Goal: Task Accomplishment & Management: Complete application form

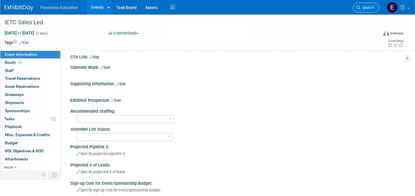
click at [361, 7] on icon at bounding box center [359, 7] width 4 height 4
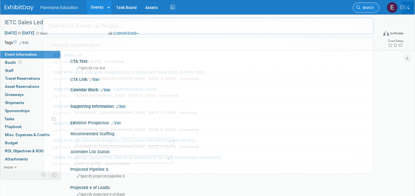
scroll to position [2, 0]
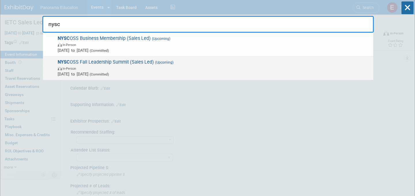
type input "nysc"
click at [156, 69] on span "In-Person" at bounding box center [214, 68] width 313 height 6
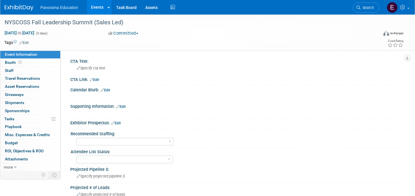
click at [22, 10] on img at bounding box center [19, 8] width 29 height 6
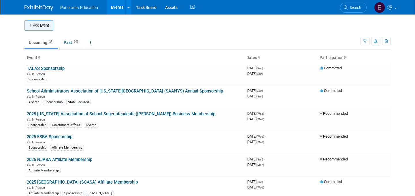
click at [42, 29] on button "Add Event" at bounding box center [39, 25] width 29 height 10
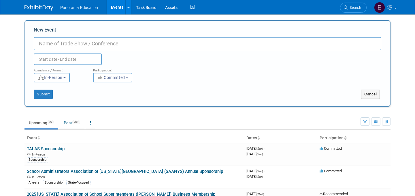
click at [61, 44] on input "New Event" at bounding box center [208, 43] width 348 height 13
type input "WASA"
click at [55, 60] on input "text" at bounding box center [68, 59] width 68 height 12
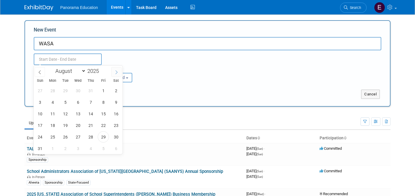
click at [115, 72] on icon at bounding box center [117, 72] width 4 height 4
select select "9"
click at [77, 93] on span "1" at bounding box center [77, 90] width 11 height 11
click at [101, 92] on span "3" at bounding box center [103, 90] width 11 height 11
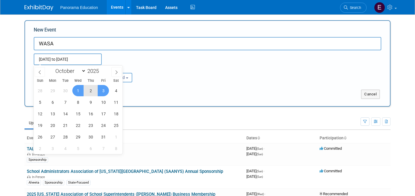
type input "Oct 1, 2025 to Oct 3, 2025"
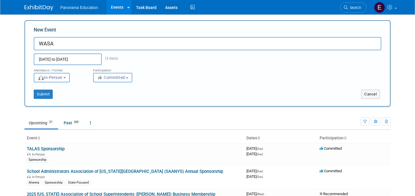
click at [56, 79] on span "In-Person" at bounding box center [50, 77] width 25 height 5
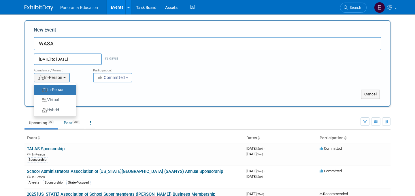
click at [100, 90] on div "Submit" at bounding box center [101, 93] width 152 height 9
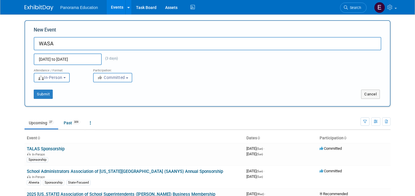
click at [65, 44] on input "WASA" at bounding box center [208, 43] width 348 height 13
type input "WASA - Sales Led"
click at [41, 96] on button "Submit" at bounding box center [43, 93] width 19 height 9
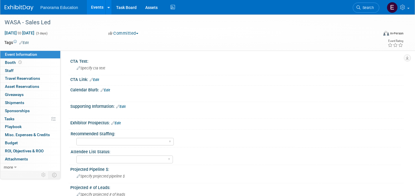
click at [23, 8] on img at bounding box center [19, 8] width 29 height 6
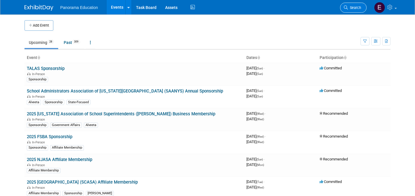
click at [348, 10] on link "Search" at bounding box center [353, 8] width 27 height 10
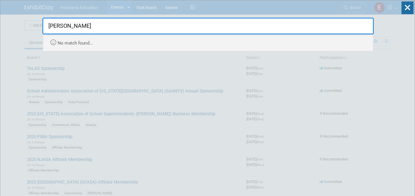
type input "[PERSON_NAME]"
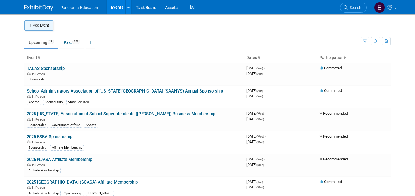
click at [36, 25] on button "Add Event" at bounding box center [39, 25] width 29 height 10
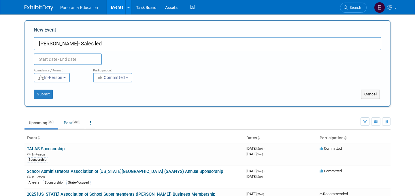
type input "[PERSON_NAME]- Sales led"
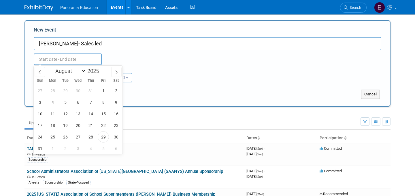
click at [53, 58] on input "text" at bounding box center [68, 59] width 68 height 12
click at [115, 72] on icon at bounding box center [117, 72] width 4 height 4
select select "9"
click at [103, 102] on span "10" at bounding box center [103, 101] width 11 height 11
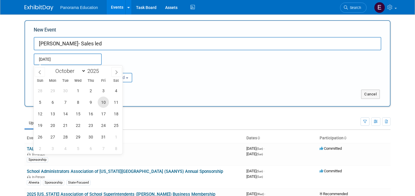
type input "Oct 10, 2025 to Oct 10, 2025"
click at [164, 80] on div "Attendance / Format: <img src="https://www.exhibitday.com/Images/Format-InPerso…" at bounding box center [207, 73] width 357 height 17
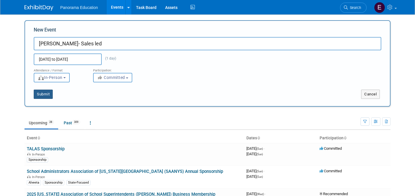
click at [45, 94] on button "Submit" at bounding box center [43, 93] width 19 height 9
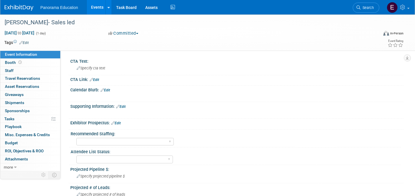
click at [12, 8] on img at bounding box center [19, 8] width 29 height 6
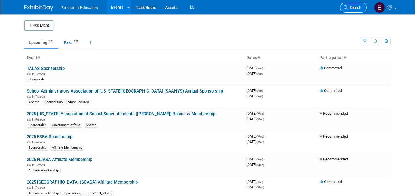
click at [359, 5] on span "Search" at bounding box center [354, 7] width 13 height 4
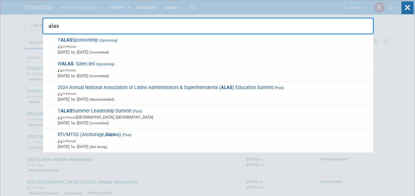
type input "alas"
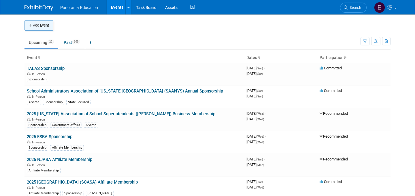
click at [47, 28] on button "Add Event" at bounding box center [39, 25] width 29 height 10
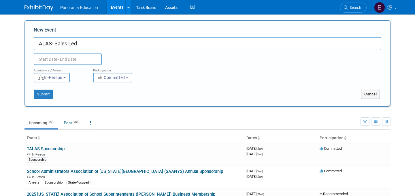
type input "ALAS- Sales Led"
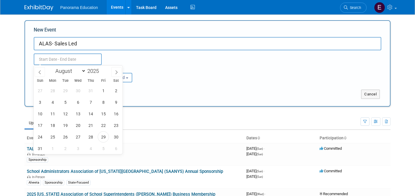
click at [63, 61] on input "text" at bounding box center [68, 59] width 68 height 12
click at [118, 71] on icon at bounding box center [117, 72] width 4 height 4
select select "9"
click at [80, 113] on span "15" at bounding box center [77, 113] width 11 height 11
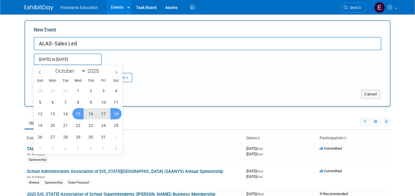
click at [113, 115] on span "18" at bounding box center [115, 113] width 11 height 11
type input "Oct 15, 2025 to Oct 18, 2025"
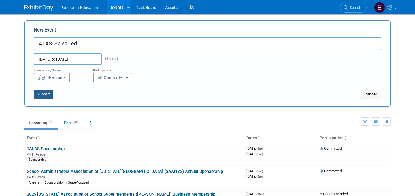
click at [46, 93] on button "Submit" at bounding box center [43, 93] width 19 height 9
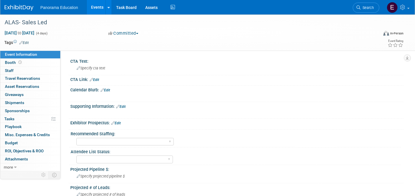
click at [17, 9] on img at bounding box center [19, 8] width 29 height 6
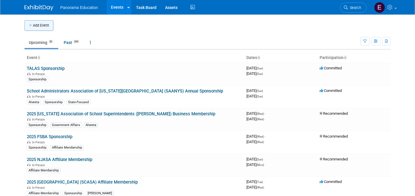
click at [38, 25] on button "Add Event" at bounding box center [39, 25] width 29 height 10
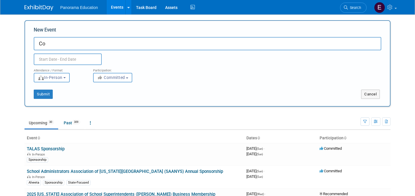
type input "C"
drag, startPoint x: 20, startPoint y: 56, endPoint x: 189, endPoint y: 32, distance: 170.7
click at [353, 7] on span "Search" at bounding box center [354, 7] width 13 height 4
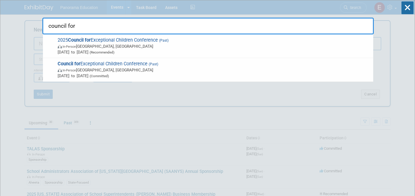
type input "council for"
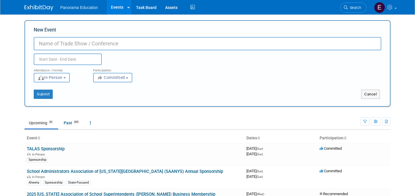
click at [65, 44] on input "New Event" at bounding box center [208, 43] width 348 height 13
type input "Council for Great City Schools - Sales Led"
click at [41, 63] on body "Panorama Education Events Add Event Bulk Upload Events Shareable Event Boards R…" at bounding box center [207, 98] width 415 height 196
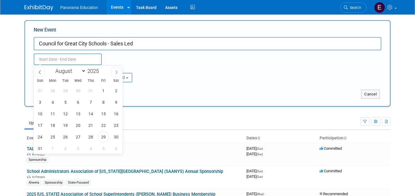
click at [119, 75] on span at bounding box center [116, 72] width 10 height 10
select select "9"
click at [76, 125] on span "22" at bounding box center [77, 124] width 11 height 11
type input "Oct 22, 2025 to Oct 22, 2025"
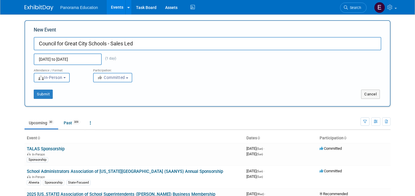
click at [167, 80] on div "Attendance / Format: <img src="https://www.exhibitday.com/Images/Format-InPerso…" at bounding box center [207, 73] width 357 height 17
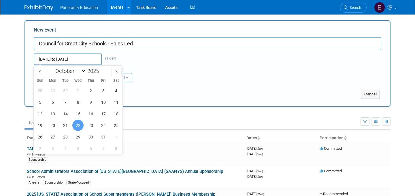
click at [74, 63] on input "Oct 22, 2025 to Oct 22, 2025" at bounding box center [68, 59] width 68 height 12
click at [116, 125] on span "25" at bounding box center [115, 124] width 11 height 11
type input "Oct 22, 2025 to Oct 25, 2025"
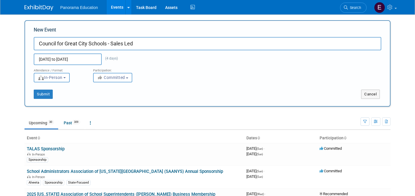
drag, startPoint x: 189, startPoint y: 85, endPoint x: 151, endPoint y: 86, distance: 37.5
click at [188, 85] on div "Submit Cancel" at bounding box center [207, 90] width 357 height 16
click at [47, 95] on button "Submit" at bounding box center [43, 93] width 19 height 9
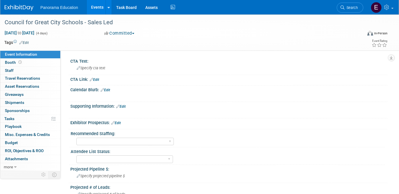
click at [11, 11] on img at bounding box center [19, 8] width 29 height 6
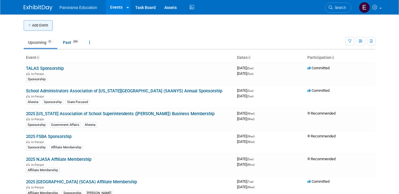
click at [33, 25] on button "Add Event" at bounding box center [38, 25] width 29 height 10
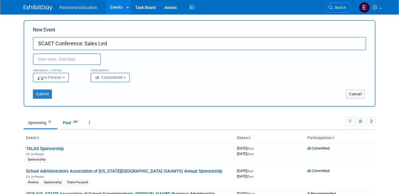
type input "SCAET Conference: Sales Led"
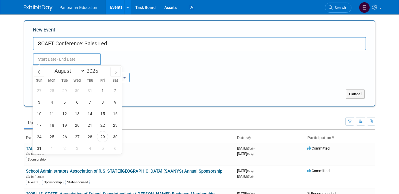
click at [47, 63] on input "text" at bounding box center [67, 59] width 68 height 12
click at [112, 72] on span at bounding box center [115, 72] width 10 height 10
click at [117, 73] on icon at bounding box center [116, 72] width 4 height 4
select select "9"
click at [65, 136] on span "28" at bounding box center [64, 136] width 11 height 11
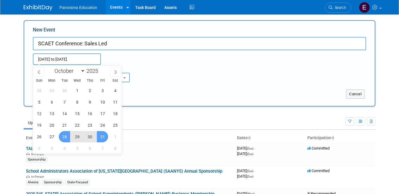
click at [100, 135] on span "31" at bounding box center [102, 136] width 11 height 11
type input "Oct 28, 2025 to Oct 31, 2025"
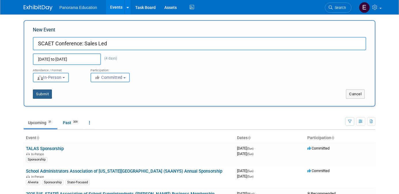
click at [42, 93] on button "Submit" at bounding box center [42, 93] width 19 height 9
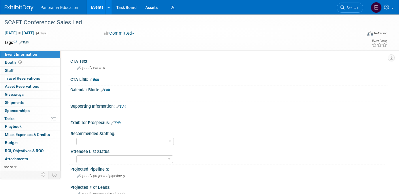
click at [22, 10] on img at bounding box center [19, 8] width 29 height 6
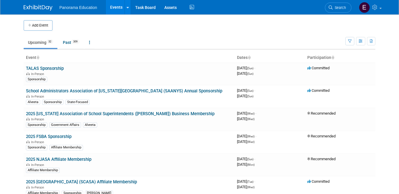
click at [333, 7] on span "Search" at bounding box center [339, 7] width 13 height 4
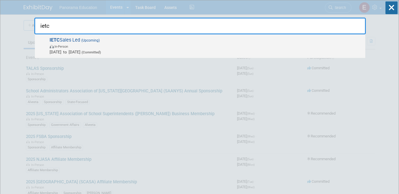
type input "ietc"
click at [201, 42] on span "IETC Sales Led (Upcoming) In-Person Nov 12, 2025 to Nov 13, 2025 (Committed)" at bounding box center [205, 46] width 315 height 18
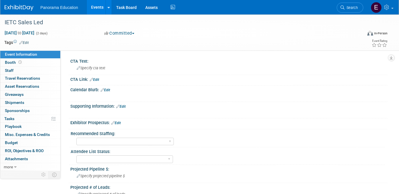
click at [24, 3] on link at bounding box center [23, 5] width 36 height 5
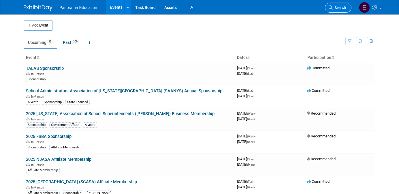
click at [337, 5] on link "Search" at bounding box center [338, 8] width 27 height 10
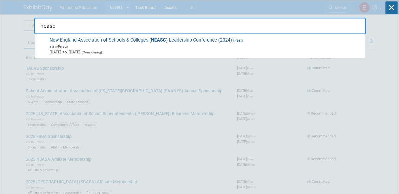
type input "neasc"
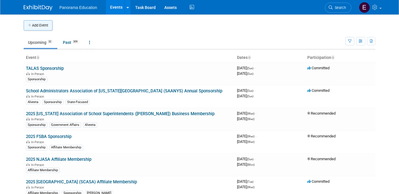
click at [31, 25] on icon "button" at bounding box center [30, 26] width 4 height 4
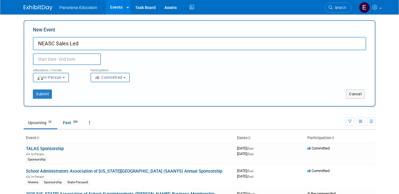
type input "NEASC Sales Led"
click at [59, 59] on input "text" at bounding box center [67, 59] width 68 height 12
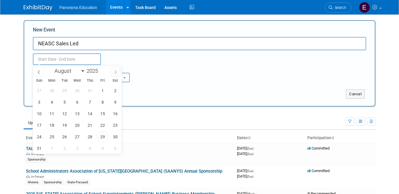
click at [115, 72] on icon at bounding box center [116, 72] width 4 height 4
click at [117, 72] on icon at bounding box center [116, 72] width 4 height 4
select select "10"
click at [48, 125] on span "17" at bounding box center [51, 124] width 11 height 11
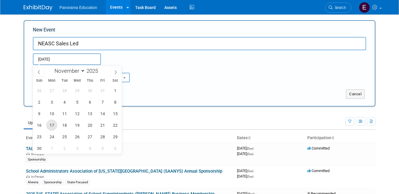
type input "Nov 17, 2025 to Nov 17, 2025"
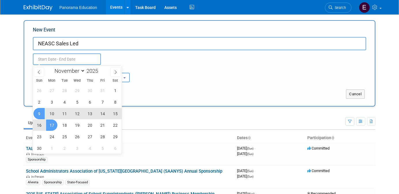
type input "Nov 17, 2025 to Nov 17, 2025"
select select "10"
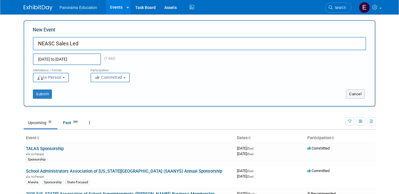
click at [11, 86] on body "Panorama Education Events Add Event Bulk Upload Events Shareable Event Boards R…" at bounding box center [199, 97] width 399 height 194
click at [63, 61] on input "Nov 17, 2025 to Nov 17, 2025" at bounding box center [67, 59] width 68 height 12
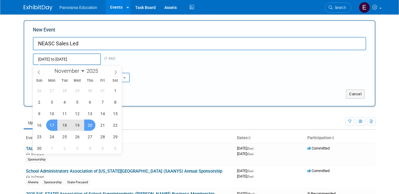
click at [94, 123] on span "20" at bounding box center [89, 124] width 11 height 11
type input "Nov 17, 2025 to Nov 20, 2025"
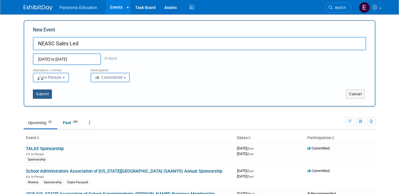
click at [50, 93] on button "Submit" at bounding box center [42, 93] width 19 height 9
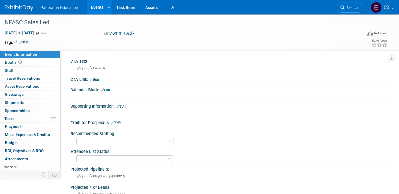
drag, startPoint x: 28, startPoint y: 8, endPoint x: 36, endPoint y: 7, distance: 7.5
click at [28, 8] on img at bounding box center [19, 8] width 29 height 6
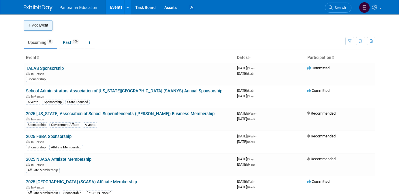
click at [44, 24] on button "Add Event" at bounding box center [38, 25] width 29 height 10
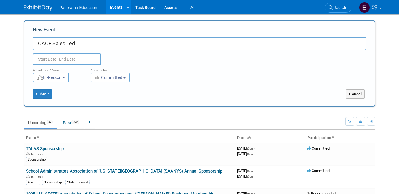
type input "CACE Sales Led"
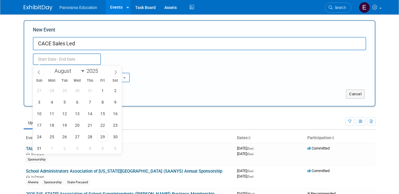
click at [52, 62] on input "text" at bounding box center [67, 59] width 68 height 12
click at [113, 72] on span at bounding box center [115, 72] width 10 height 10
click at [116, 72] on icon at bounding box center [116, 72] width 4 height 4
click at [115, 74] on span at bounding box center [115, 72] width 10 height 10
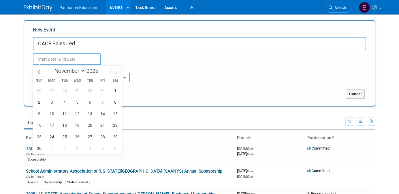
select select "11"
click at [81, 91] on span "3" at bounding box center [77, 90] width 11 height 11
click at [103, 89] on span "5" at bounding box center [102, 90] width 11 height 11
type input "Dec 3, 2025 to Dec 5, 2025"
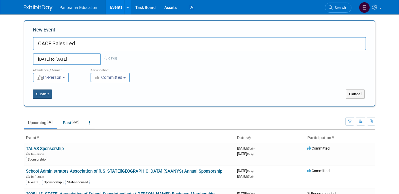
click at [47, 92] on button "Submit" at bounding box center [42, 93] width 19 height 9
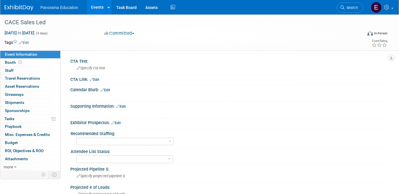
click at [9, 5] on img at bounding box center [19, 8] width 29 height 6
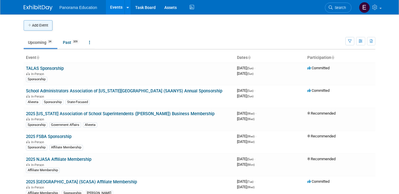
click at [40, 25] on button "Add Event" at bounding box center [38, 25] width 29 height 10
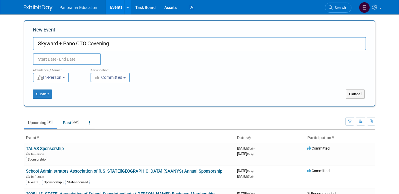
type input "Skyward + Pano CTO Covening"
click at [50, 66] on div "Attendance / Format:" at bounding box center [57, 68] width 49 height 7
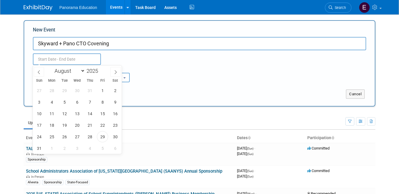
click at [50, 61] on input "text" at bounding box center [67, 59] width 68 height 12
click at [117, 72] on icon at bounding box center [116, 72] width 4 height 4
select select "8"
click at [75, 113] on span "17" at bounding box center [77, 113] width 11 height 11
type input "Sep 17, 2025 to Sep 17, 2025"
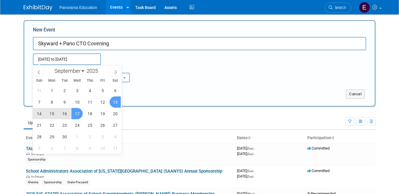
drag, startPoint x: 168, startPoint y: 67, endPoint x: 161, endPoint y: 67, distance: 7.5
click at [168, 67] on div "Attendance / Format: <img src="[URL][DOMAIN_NAME]" style="width: 19px; margin-t…" at bounding box center [200, 73] width 342 height 17
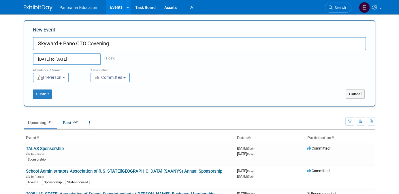
click at [81, 61] on input "Sep 17, 2025 to Sep 17, 2025" at bounding box center [67, 59] width 68 height 12
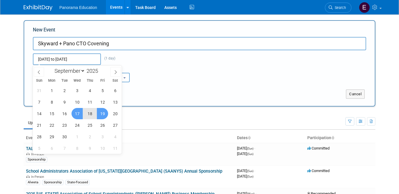
click at [107, 112] on span "19" at bounding box center [102, 113] width 11 height 11
type input "Sep 17, 2025 to Sep 19, 2025"
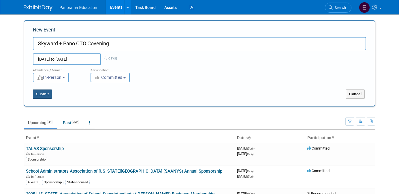
click at [49, 94] on button "Submit" at bounding box center [42, 93] width 19 height 9
type input "Skyward + Pano CTO Covening"
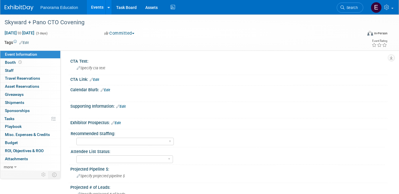
click at [21, 8] on img at bounding box center [19, 8] width 29 height 6
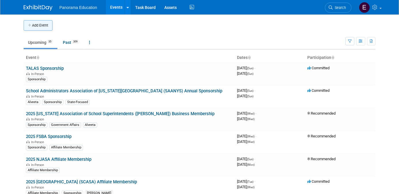
click at [33, 27] on button "Add Event" at bounding box center [38, 25] width 29 height 10
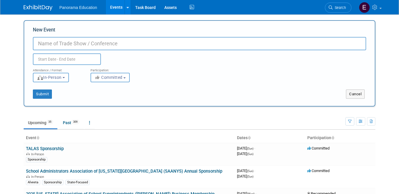
click at [53, 40] on input "New Event" at bounding box center [199, 43] width 333 height 13
click at [52, 43] on input "New Event" at bounding box center [199, 43] width 333 height 13
type input "EDFI Summit Sales Led"
click at [50, 59] on input "text" at bounding box center [67, 59] width 68 height 12
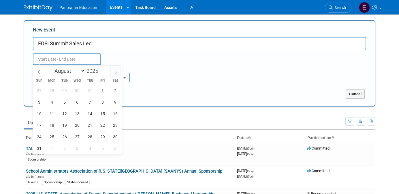
click at [115, 71] on icon at bounding box center [116, 72] width 4 height 4
click at [41, 73] on span at bounding box center [39, 72] width 10 height 10
select select "9"
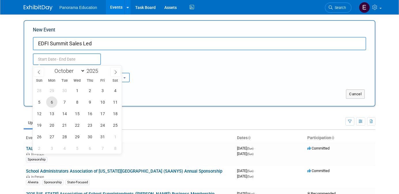
click at [49, 103] on span "6" at bounding box center [51, 101] width 11 height 11
type input "Oct 6, 2025 to Oct 6, 2025"
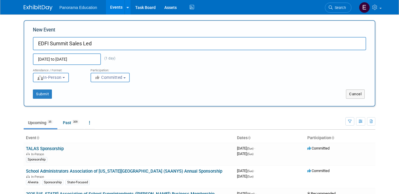
click at [171, 76] on div "Attendance / Format: <img src="https://www.exhibitday.com/Images/Format-InPerso…" at bounding box center [200, 73] width 342 height 17
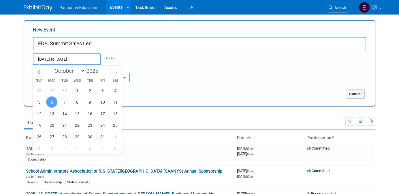
click at [64, 60] on input "Oct 6, 2025 to Oct 6, 2025" at bounding box center [67, 59] width 68 height 12
click at [87, 103] on span "9" at bounding box center [89, 101] width 11 height 11
type input "Oct 6, 2025 to Oct 9, 2025"
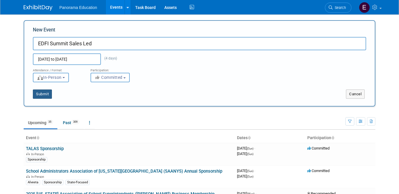
click at [44, 94] on button "Submit" at bounding box center [42, 93] width 19 height 9
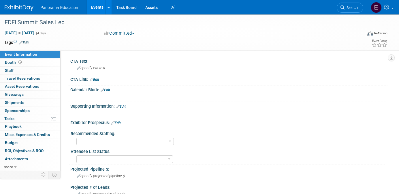
click at [20, 10] on img at bounding box center [19, 8] width 29 height 6
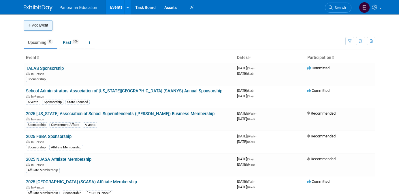
click at [35, 27] on button "Add Event" at bounding box center [38, 25] width 29 height 10
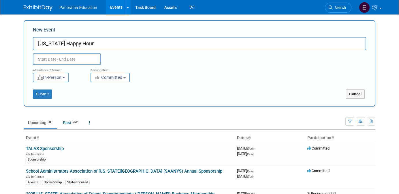
type input "[US_STATE] Happy Hour"
click at [48, 62] on input "text" at bounding box center [67, 59] width 68 height 12
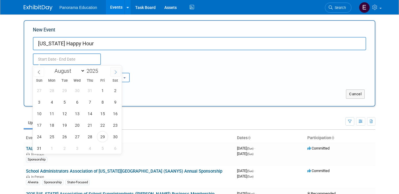
click at [117, 73] on icon at bounding box center [116, 72] width 4 height 4
click at [116, 73] on icon at bounding box center [116, 72] width 4 height 4
click at [41, 73] on span at bounding box center [39, 72] width 10 height 10
select select "8"
click at [77, 116] on span "17" at bounding box center [77, 113] width 11 height 11
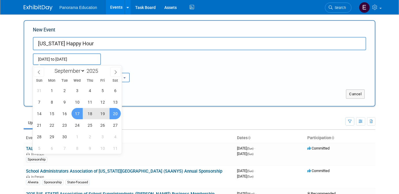
click at [108, 112] on span "19" at bounding box center [102, 113] width 11 height 11
type input "Sep 17, 2025 to Sep 19, 2025"
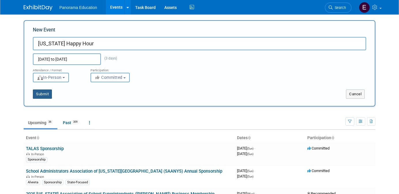
click at [43, 95] on button "Submit" at bounding box center [42, 93] width 19 height 9
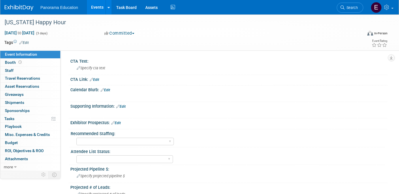
click at [18, 7] on img at bounding box center [19, 8] width 29 height 6
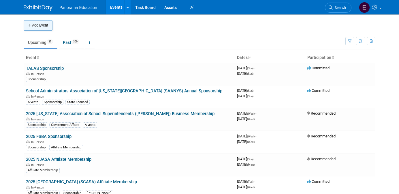
click at [25, 26] on button "Add Event" at bounding box center [38, 25] width 29 height 10
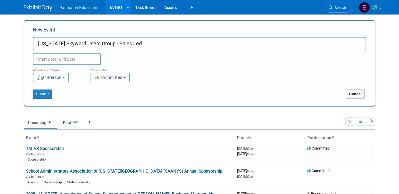
type input "[US_STATE] Skyward Users Group - Sales Led"
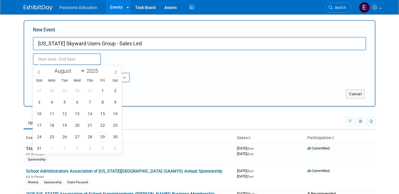
click at [52, 58] on input "text" at bounding box center [67, 59] width 68 height 12
click at [118, 74] on span at bounding box center [115, 72] width 10 height 10
select select "9"
click at [52, 113] on span "13" at bounding box center [51, 113] width 11 height 11
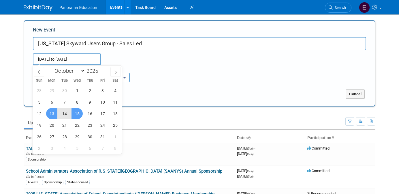
click at [76, 112] on span "15" at bounding box center [77, 113] width 11 height 11
type input "[DATE] to [DATE]"
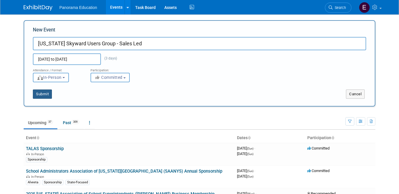
click at [49, 95] on button "Submit" at bounding box center [42, 93] width 19 height 9
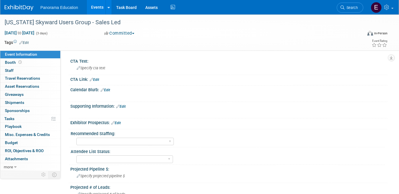
drag, startPoint x: 145, startPoint y: 97, endPoint x: 121, endPoint y: 82, distance: 27.8
click at [144, 97] on div at bounding box center [200, 97] width 251 height 6
click at [13, 8] on img at bounding box center [19, 8] width 29 height 6
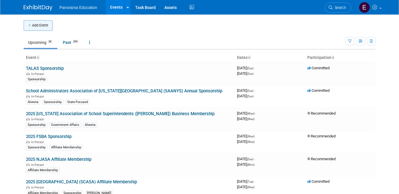
click at [42, 27] on button "Add Event" at bounding box center [38, 25] width 29 height 10
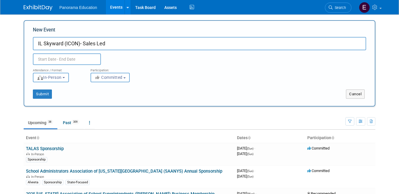
type input "IL Skyward (ICON)- Sales Led"
click at [35, 60] on input "text" at bounding box center [67, 59] width 68 height 12
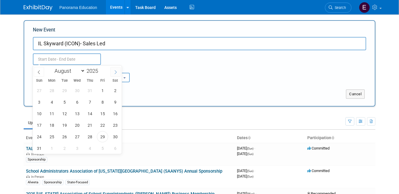
click at [111, 72] on span at bounding box center [115, 72] width 10 height 10
select select "9"
click at [77, 135] on span "29" at bounding box center [77, 136] width 11 height 11
click at [101, 136] on span "31" at bounding box center [102, 136] width 11 height 11
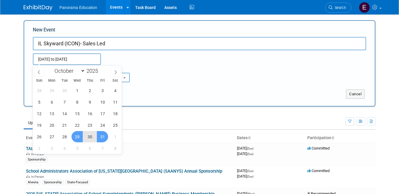
type input "[DATE] to [DATE]"
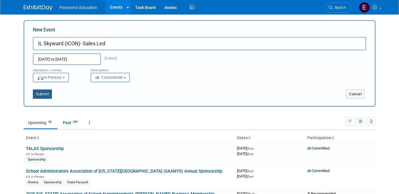
click at [45, 92] on button "Submit" at bounding box center [42, 93] width 19 height 9
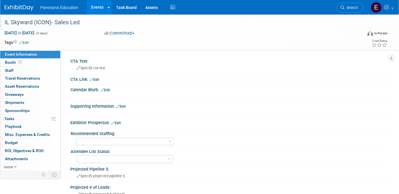
click at [72, 24] on div "IL Skyward (ICON)- Sales Led" at bounding box center [179, 22] width 352 height 10
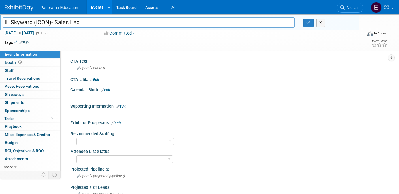
click at [37, 23] on input "IL Skyward (ICON)- Sales Led" at bounding box center [149, 22] width 292 height 10
type input "IL Skyward (SKYCON)- Sales Led"
click at [342, 32] on div "Virtual In-Person Hybrid <img src="https://www.exhibitday.com/Images/Format-Vir…" at bounding box center [359, 34] width 57 height 9
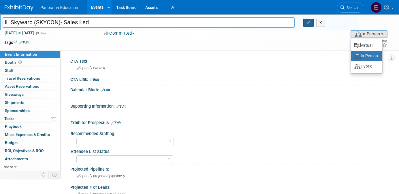
click at [309, 22] on icon "button" at bounding box center [309, 23] width 4 height 4
